Goal: Complete application form

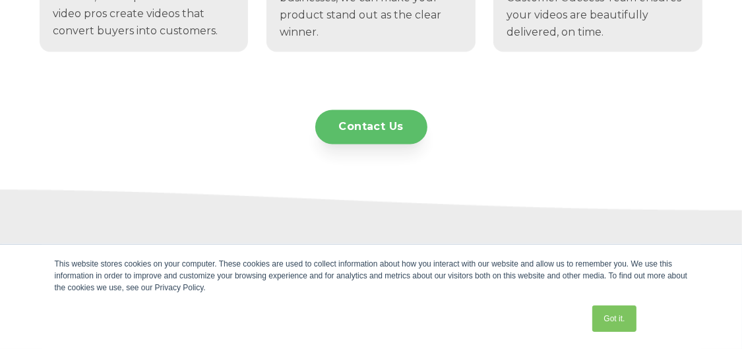
click at [363, 121] on link "Contact Us" at bounding box center [371, 127] width 112 height 34
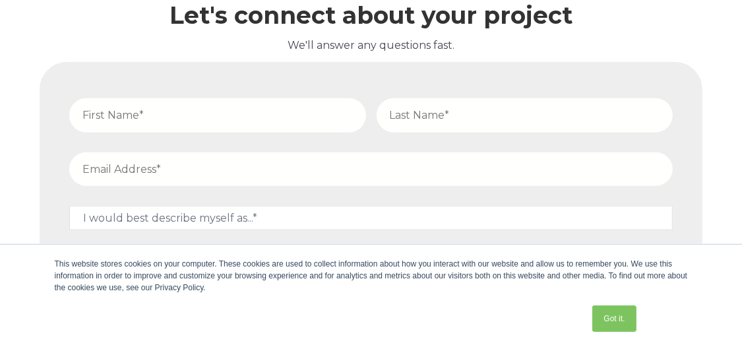
scroll to position [4344, 0]
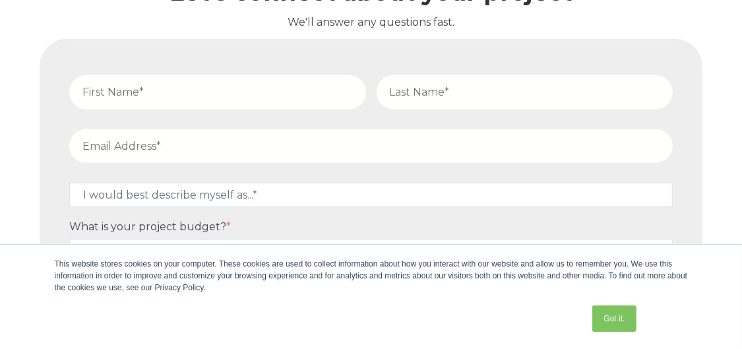
click at [235, 92] on input "text" at bounding box center [217, 92] width 297 height 34
type input "[PERSON_NAME]"
type input "[EMAIL_ADDRESS][DOMAIN_NAME]"
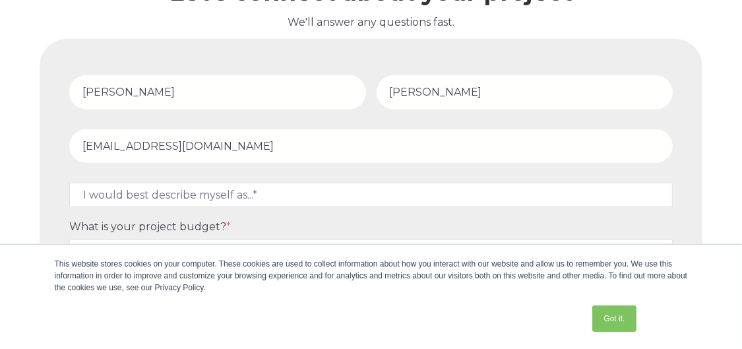
type input "17029552859"
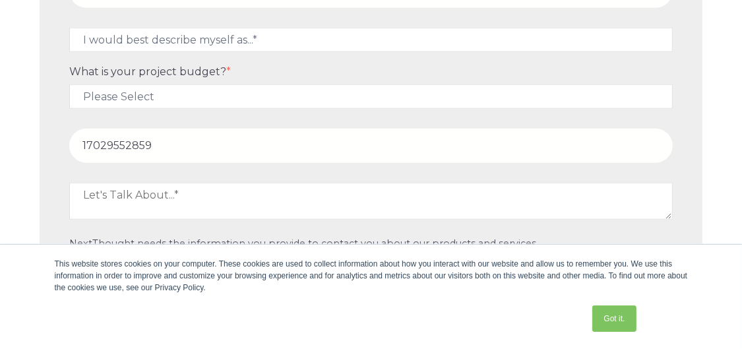
scroll to position [4476, 0]
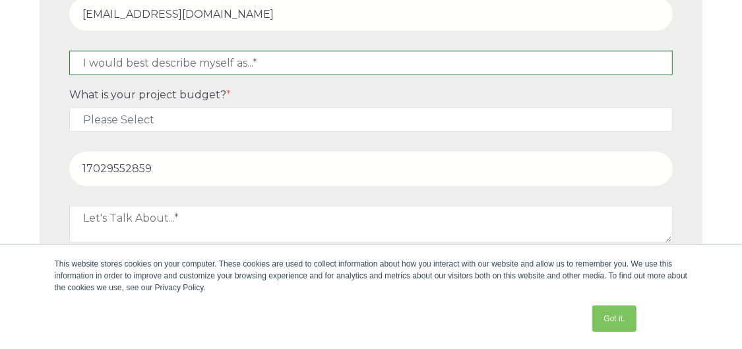
click at [283, 71] on select "I would best describe myself as...* Other I am an executive or owner of a compa…" at bounding box center [370, 63] width 603 height 24
select select "persona_10"
click at [69, 57] on select "I would best describe myself as...* Other I am an executive or owner of a compa…" at bounding box center [370, 63] width 603 height 24
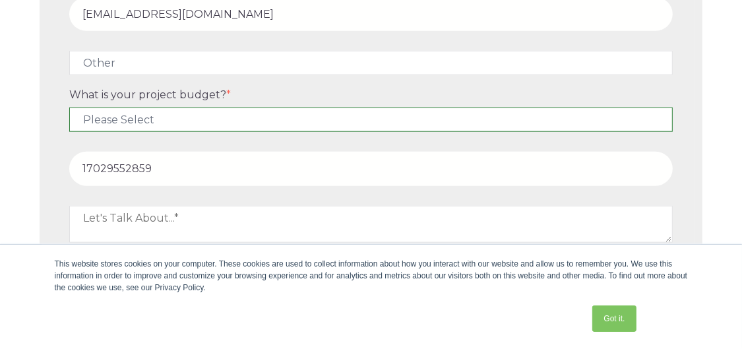
click at [195, 127] on select "Please Select $5,000 - $15,000 $15,000 - $25,000 $25,000 - $50,000 $50,000+" at bounding box center [370, 119] width 603 height 24
select select "$15,000 - $25,000"
click at [69, 113] on select "Please Select $5,000 - $15,000 $15,000 - $25,000 $25,000 - $50,000 $50,000+" at bounding box center [370, 119] width 603 height 24
